Goal: Information Seeking & Learning: Understand process/instructions

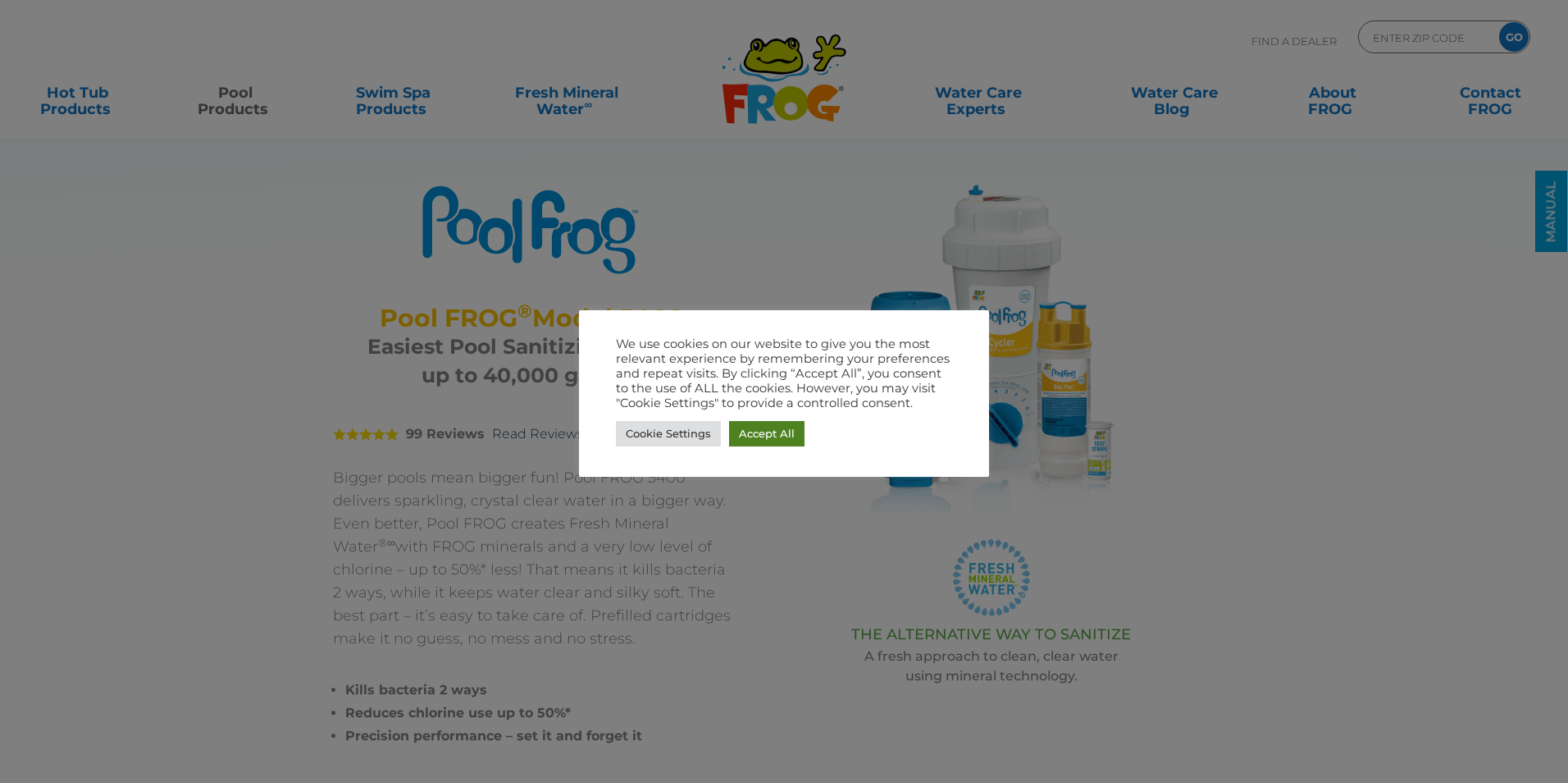
click at [785, 439] on link "Accept All" at bounding box center [766, 434] width 75 height 26
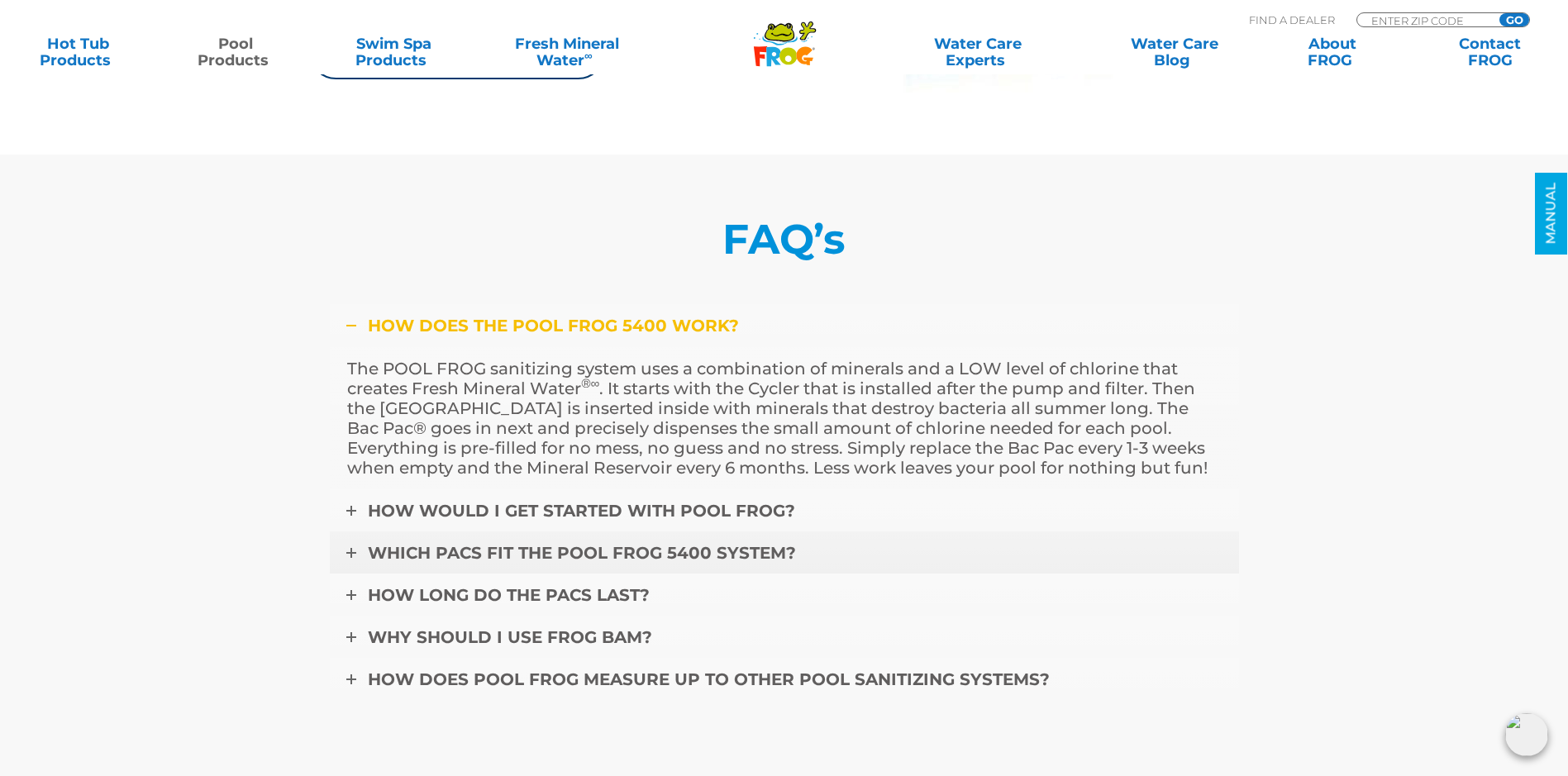
scroll to position [5539, 0]
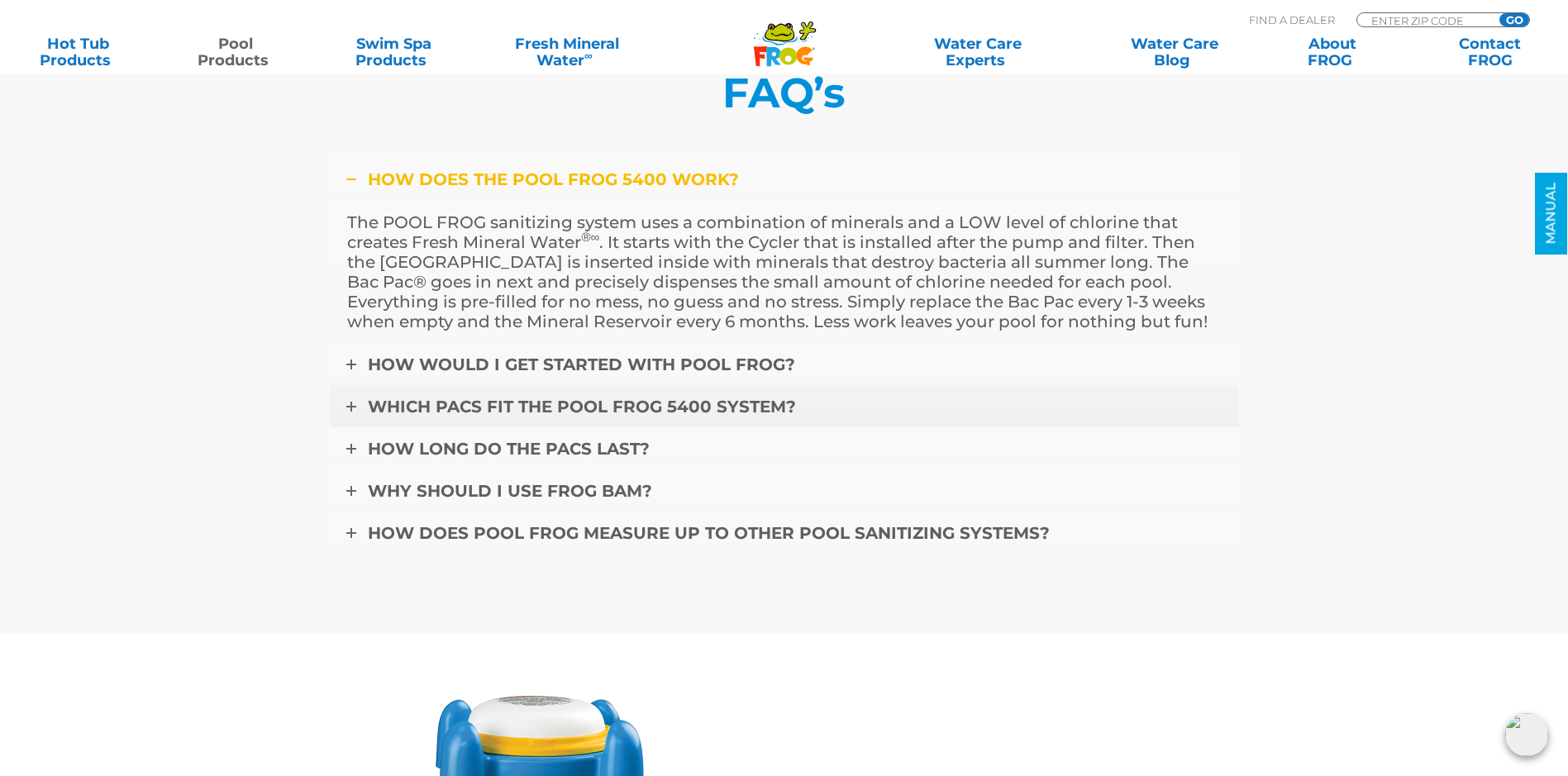
click at [356, 411] on link "Which pacs fit the POOL FROG 5400 system?" at bounding box center [784, 407] width 909 height 43
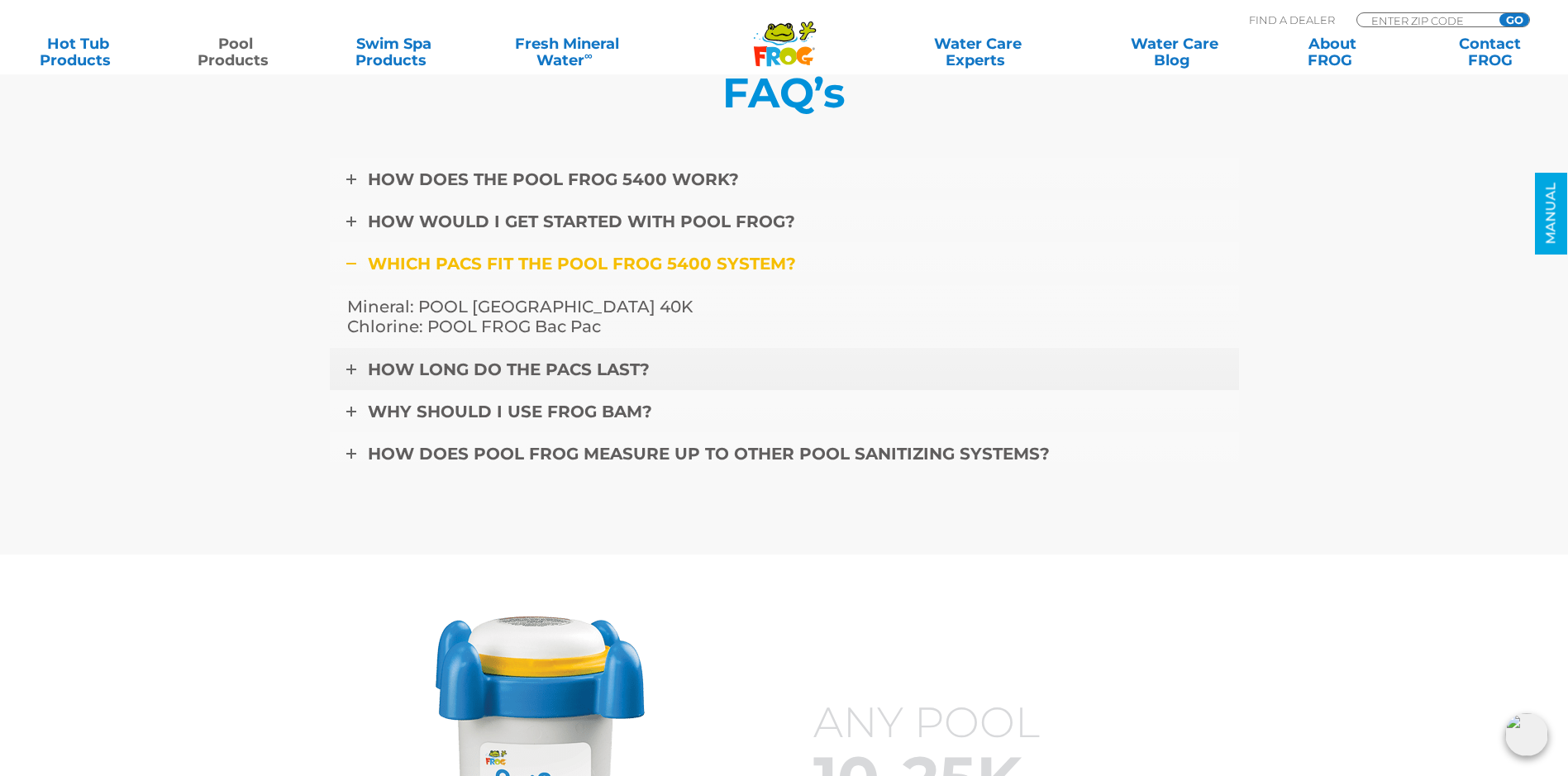
click at [350, 372] on icon at bounding box center [352, 370] width 10 height 10
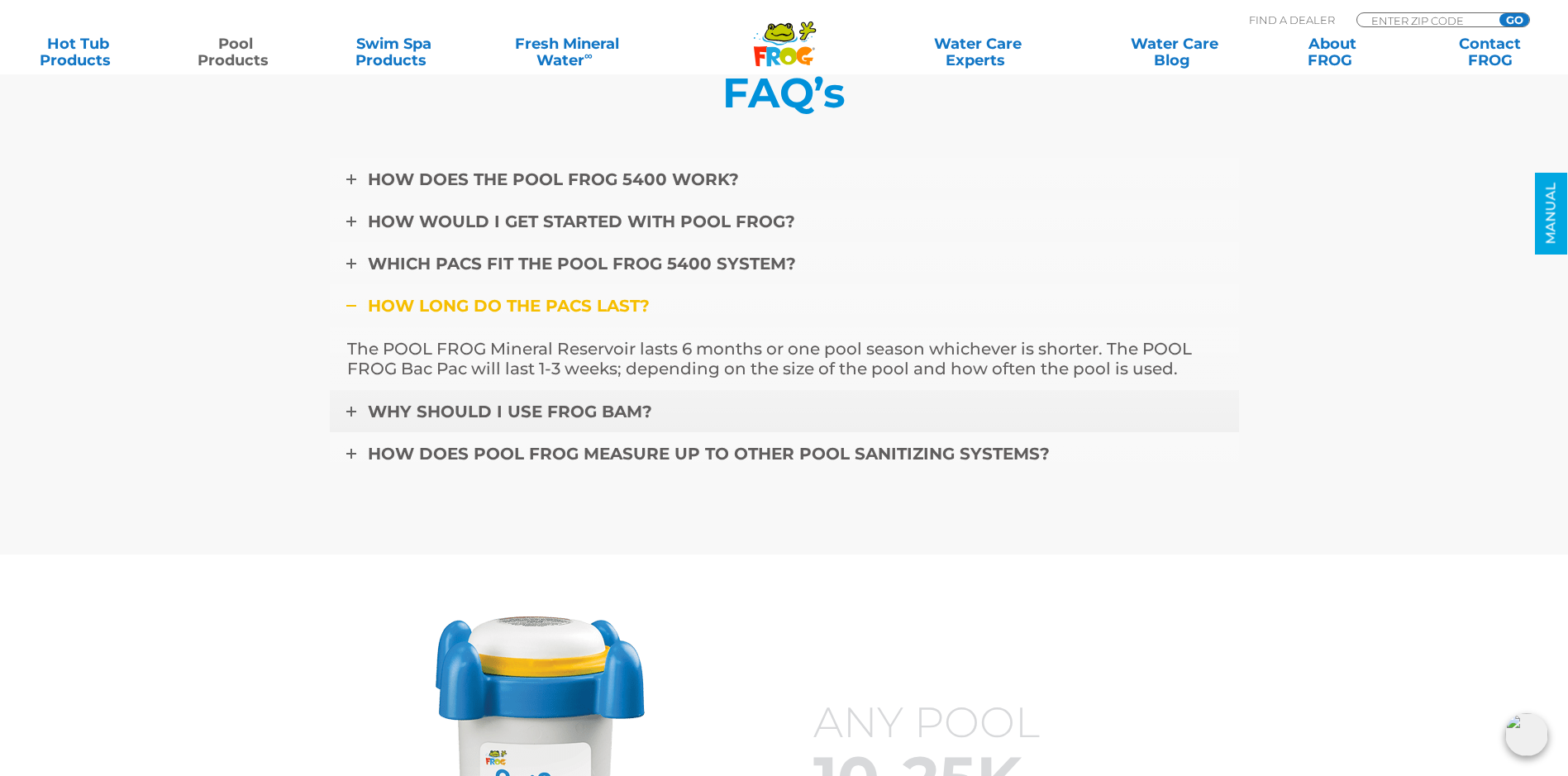
click at [353, 411] on icon at bounding box center [352, 412] width 10 height 10
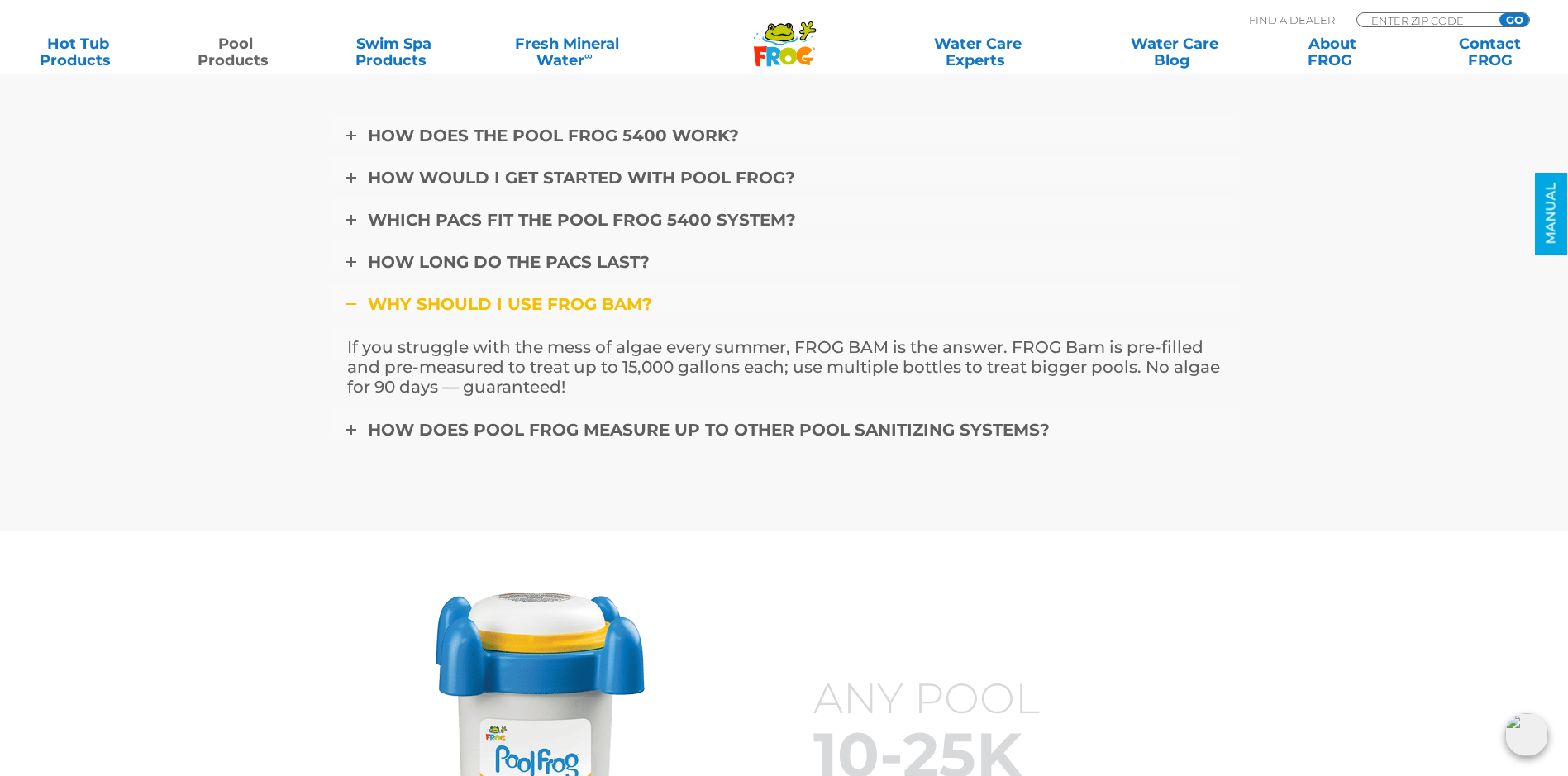
scroll to position [5704, 0]
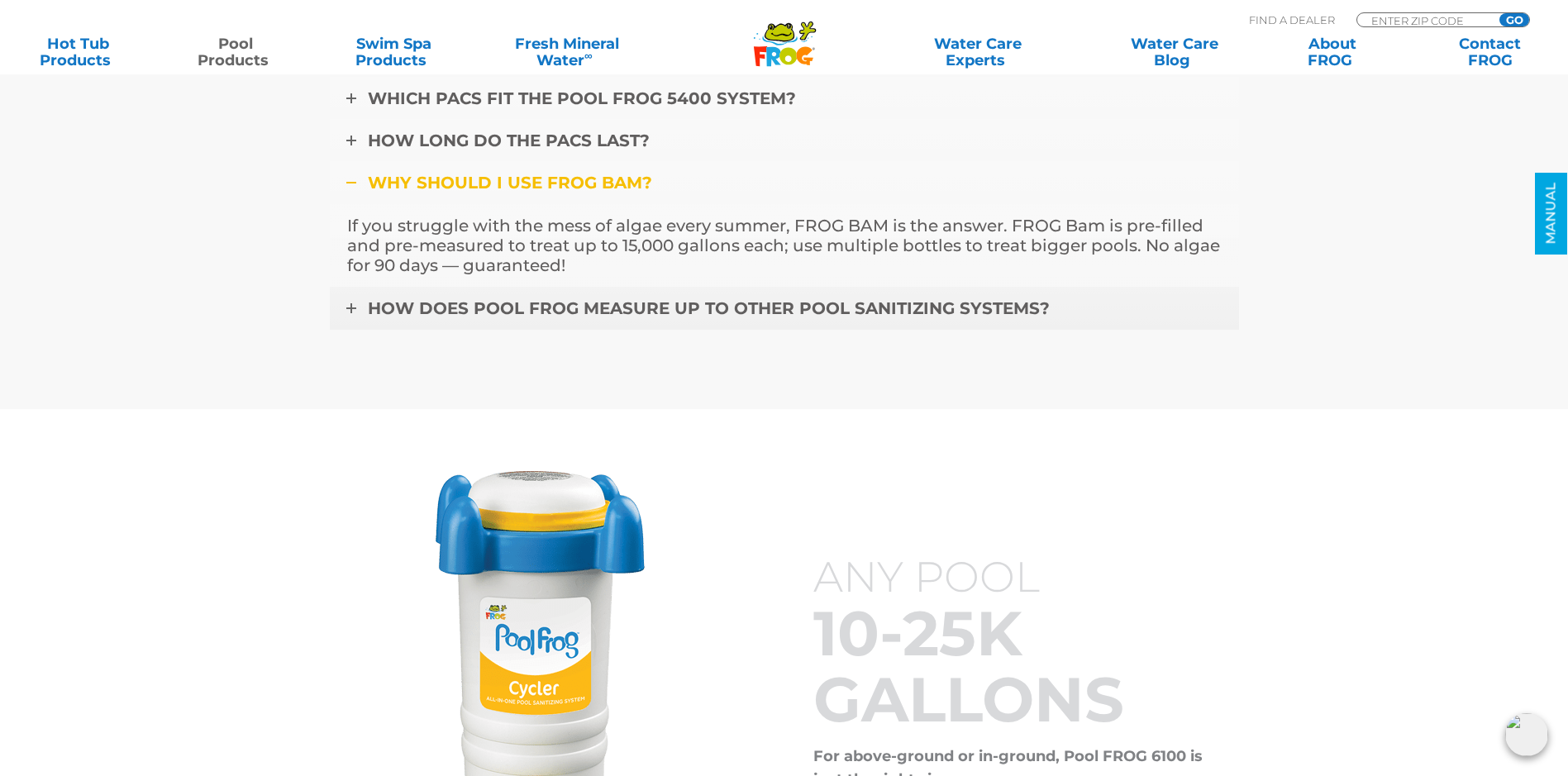
click at [351, 310] on icon at bounding box center [352, 309] width 10 height 10
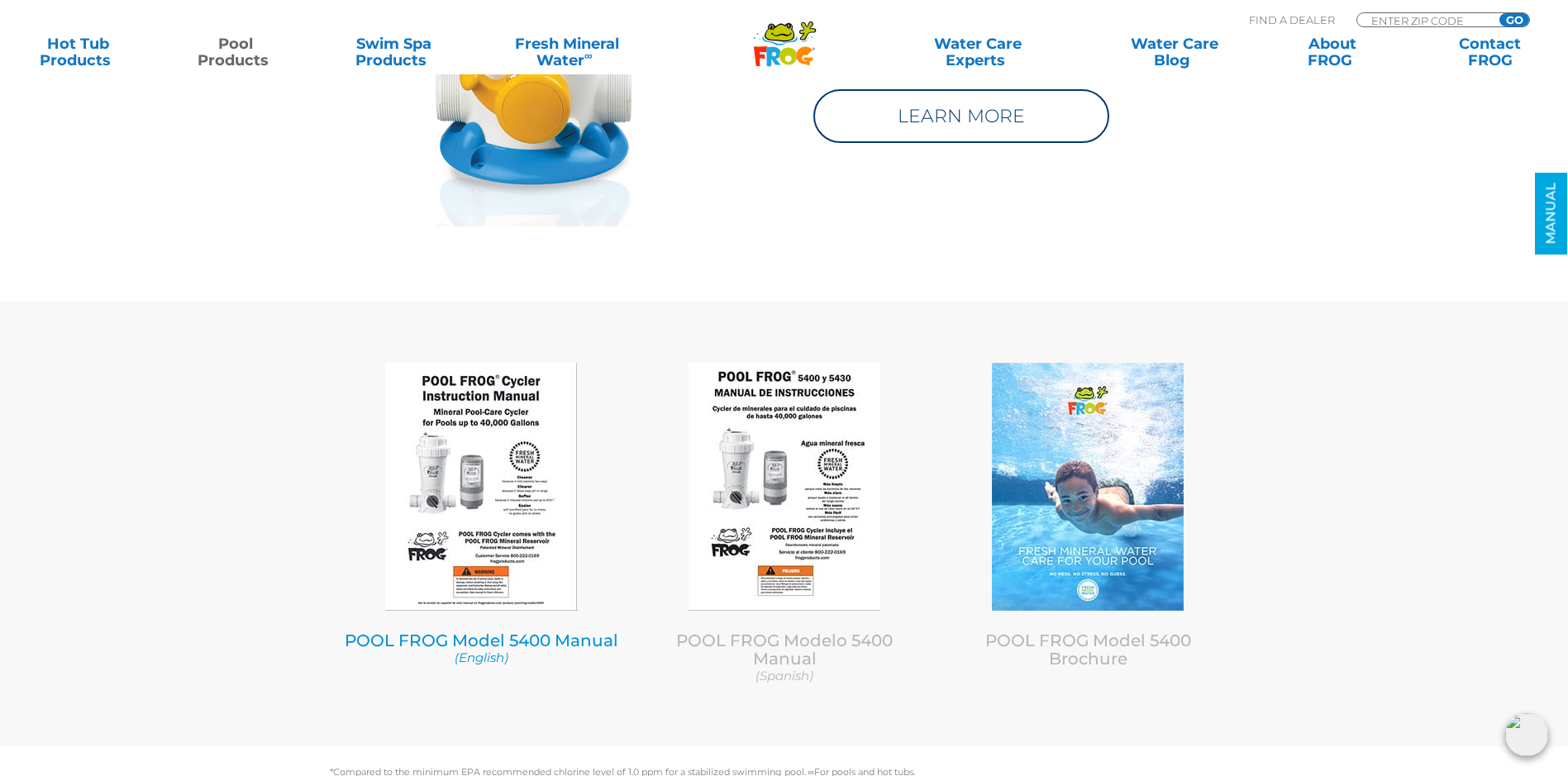
scroll to position [6530, 0]
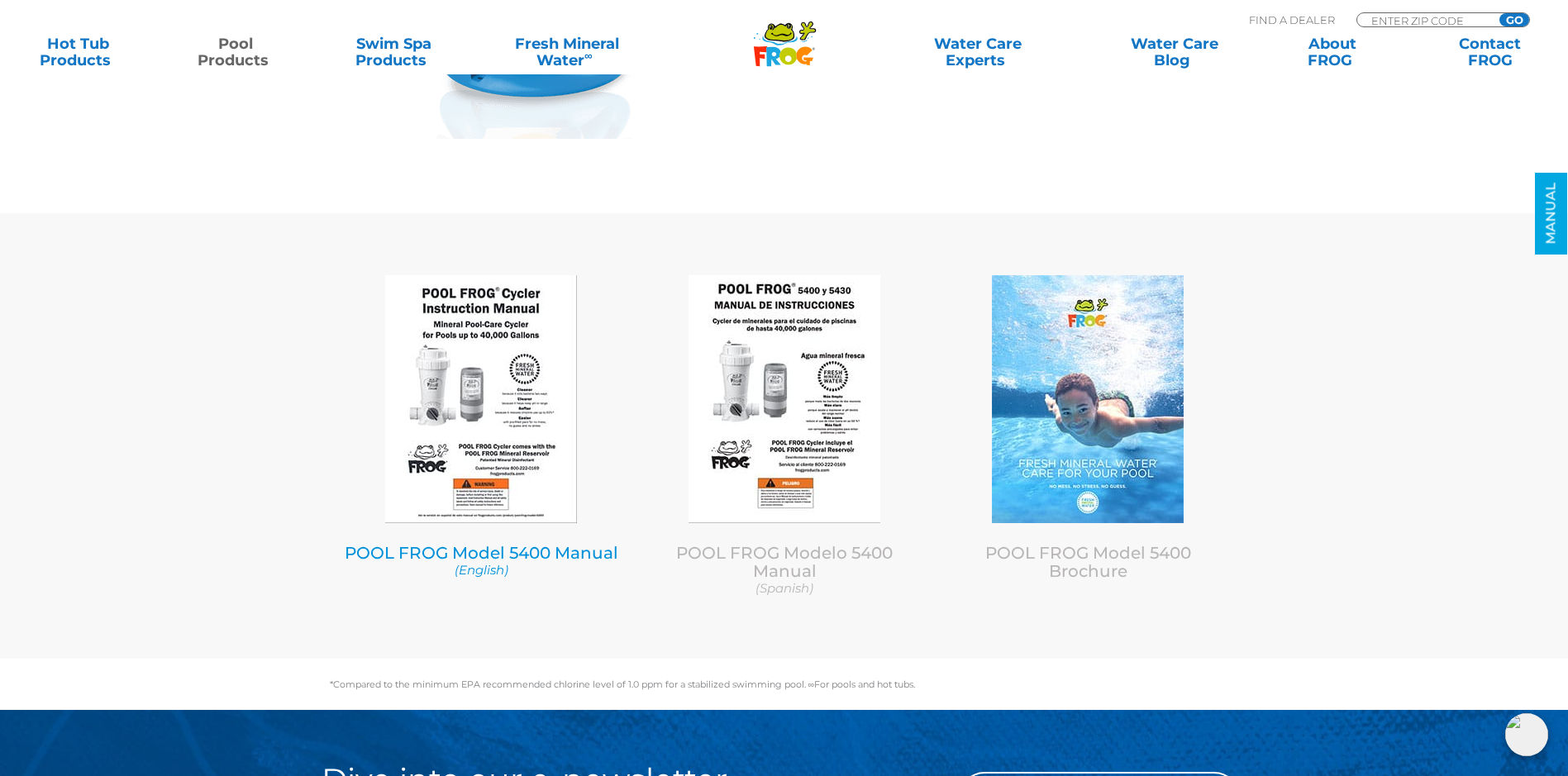
click at [462, 553] on link "POOL FROG Model 5400 Manual (English)" at bounding box center [481, 560] width 278 height 35
click at [1422, 15] on input "Zip Code Form" at bounding box center [1425, 20] width 111 height 14
type input "30005"
click at [1499, 13] on input "GO" at bounding box center [1514, 19] width 30 height 13
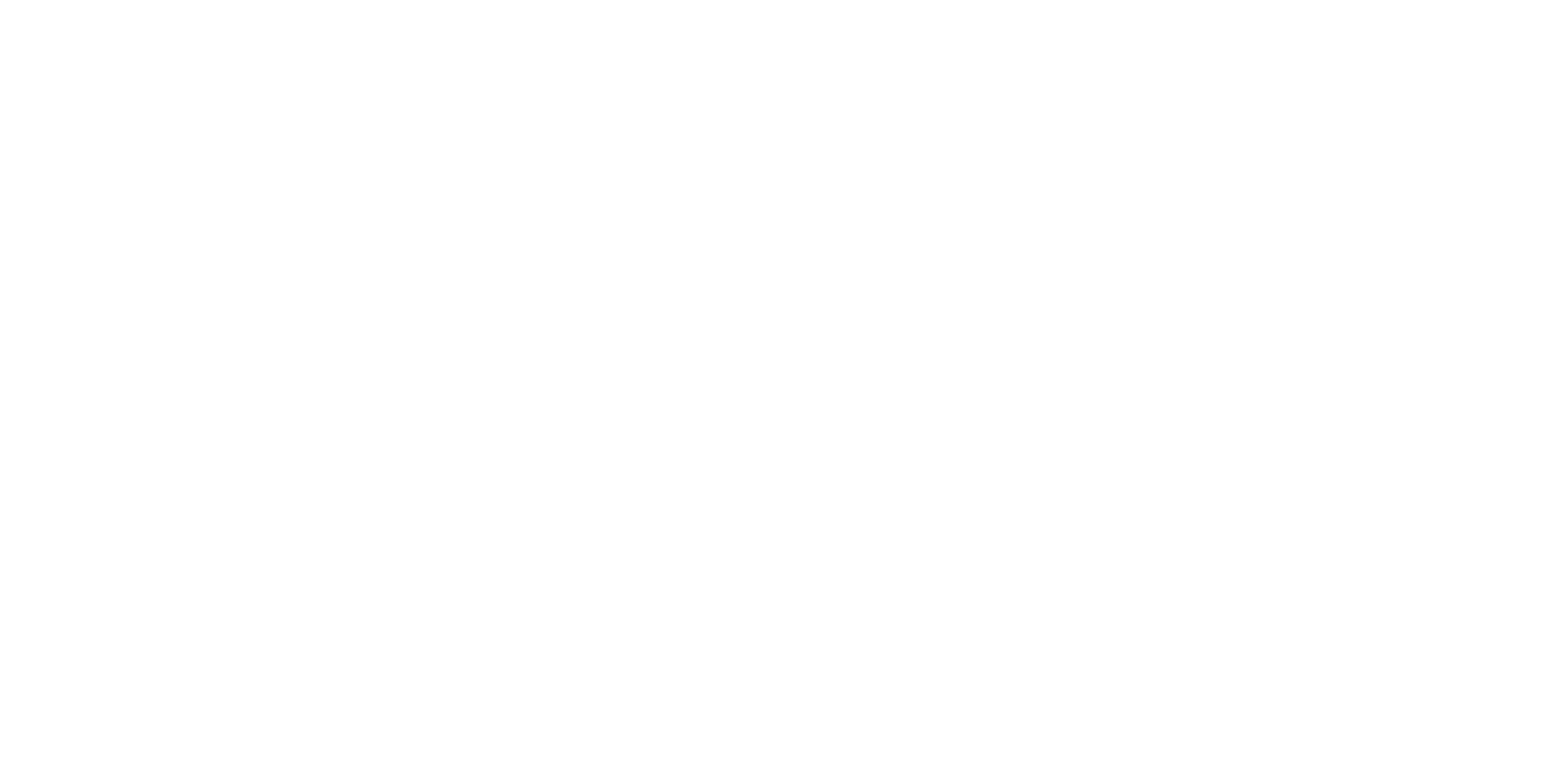
click at [0, 0] on html at bounding box center [0, 0] width 0 height 0
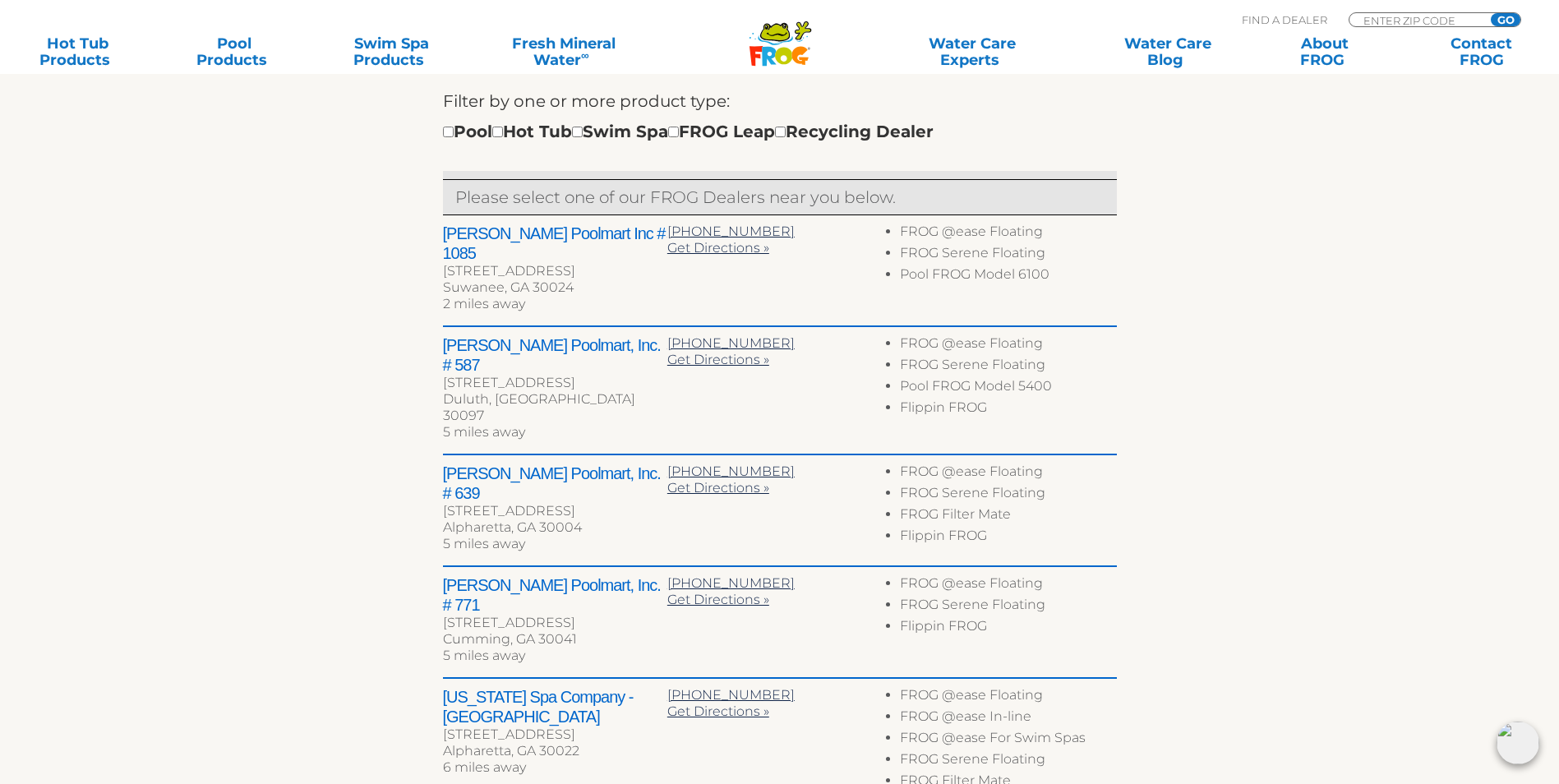
scroll to position [247, 0]
